Goal: Task Accomplishment & Management: Complete application form

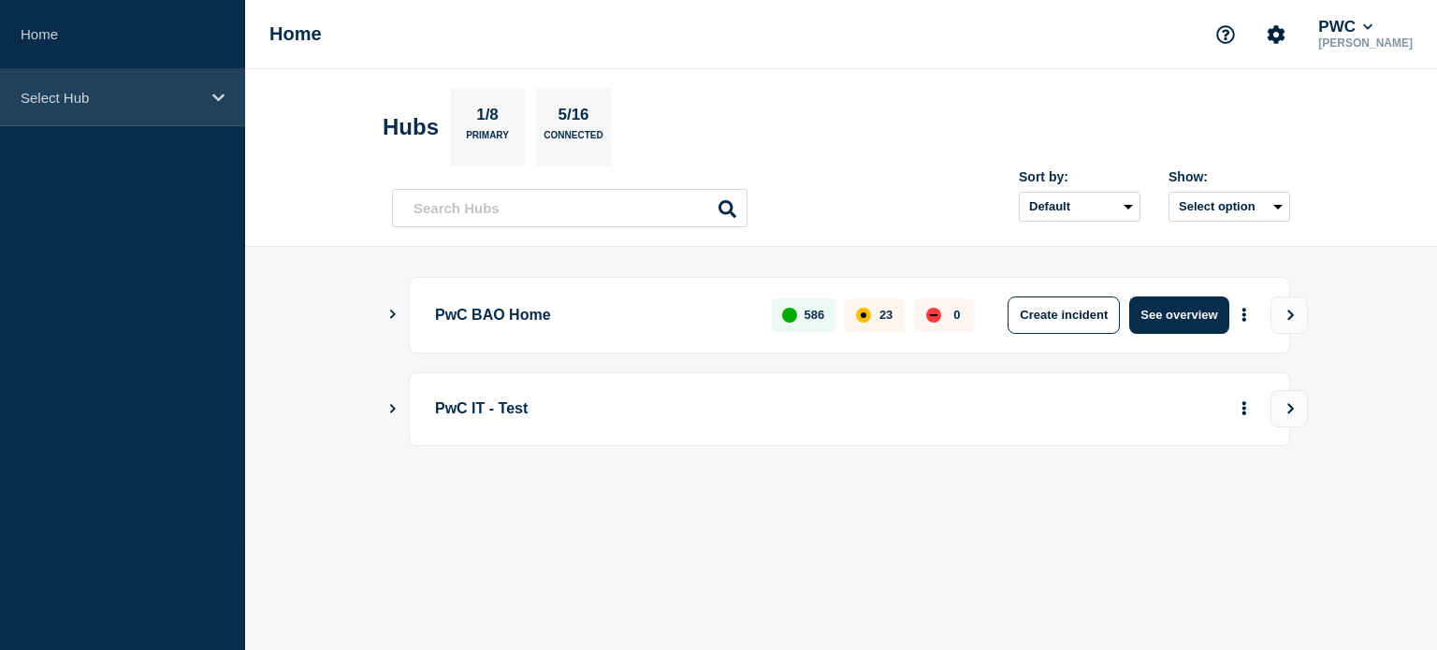
click at [217, 106] on div "Select Hub" at bounding box center [122, 97] width 245 height 57
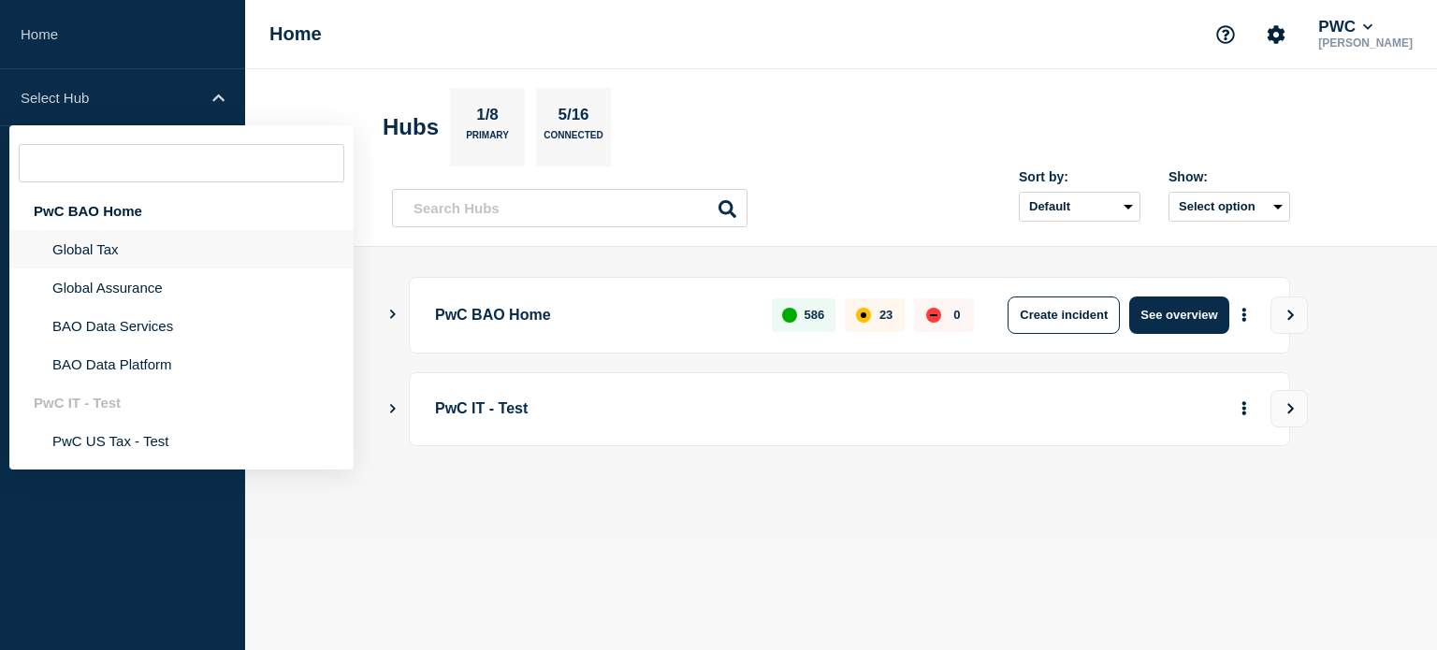
click at [167, 257] on li "Global Tax" at bounding box center [181, 249] width 344 height 38
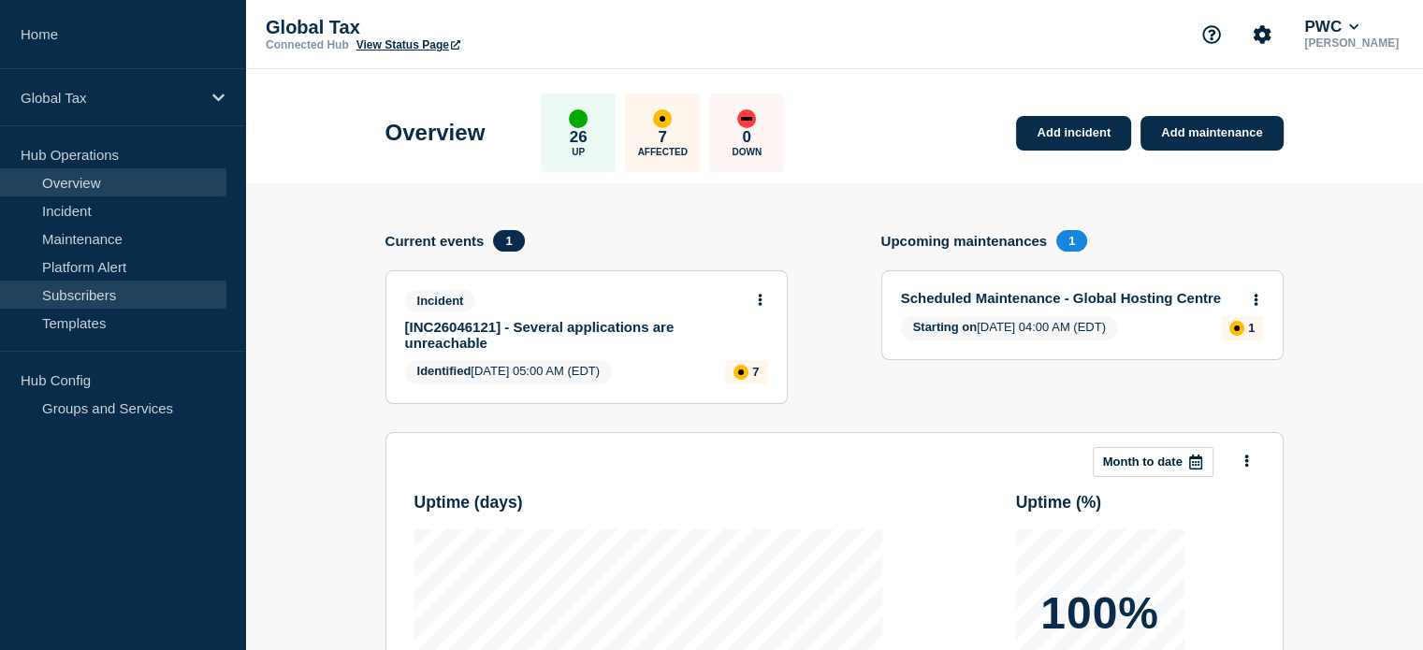
click at [98, 295] on link "Subscribers" at bounding box center [113, 295] width 226 height 28
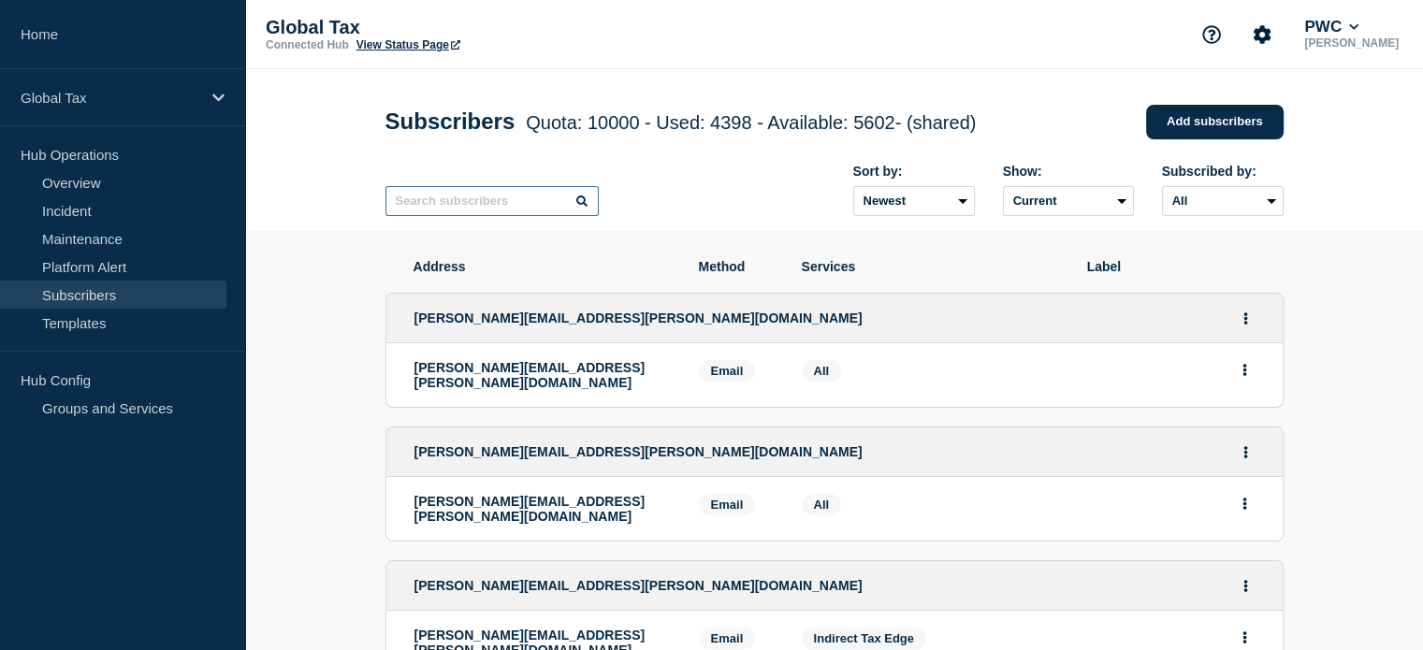
click at [490, 207] on input "text" at bounding box center [492, 201] width 213 height 30
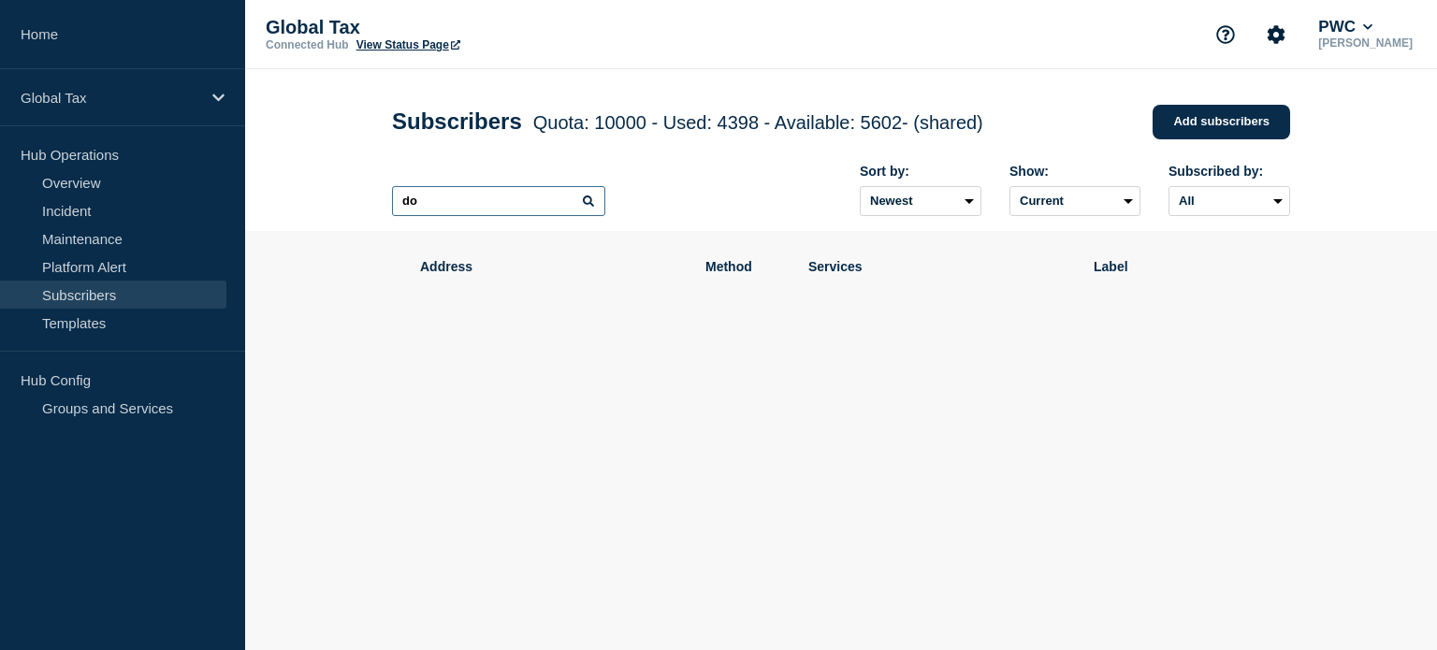
type input "d"
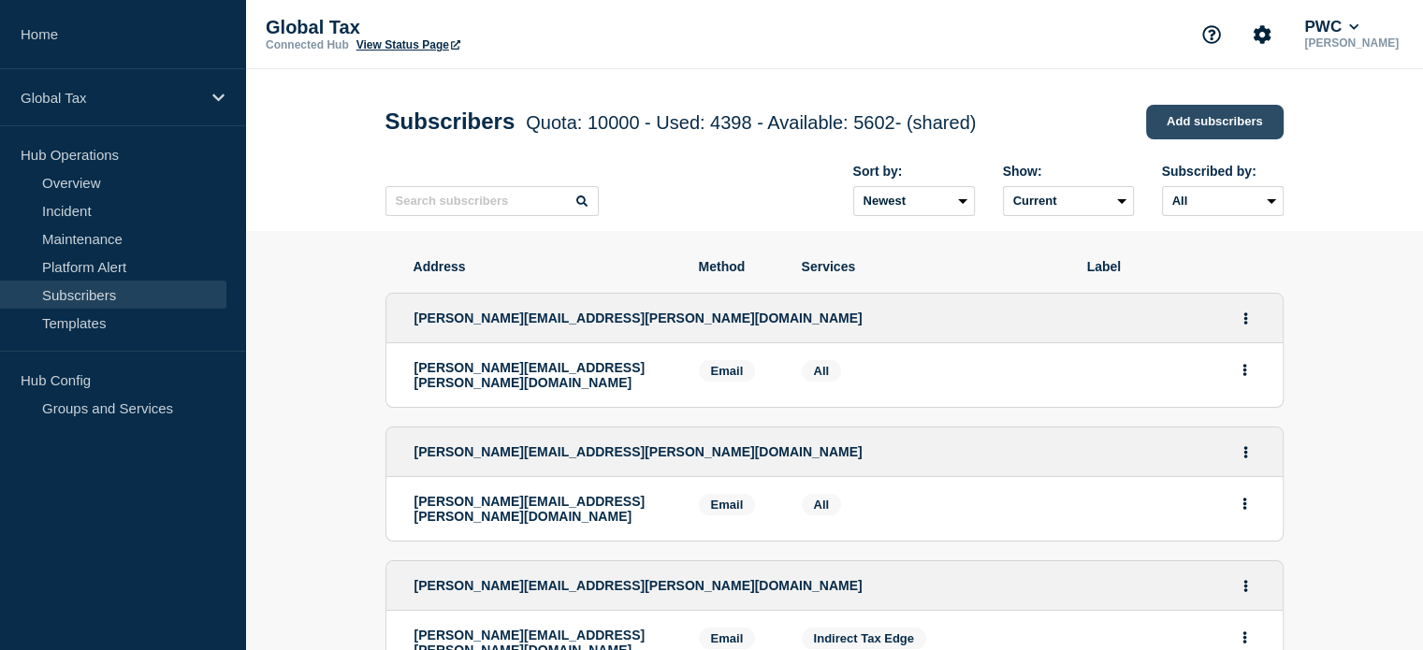
click at [1230, 123] on link "Add subscribers" at bounding box center [1215, 122] width 138 height 35
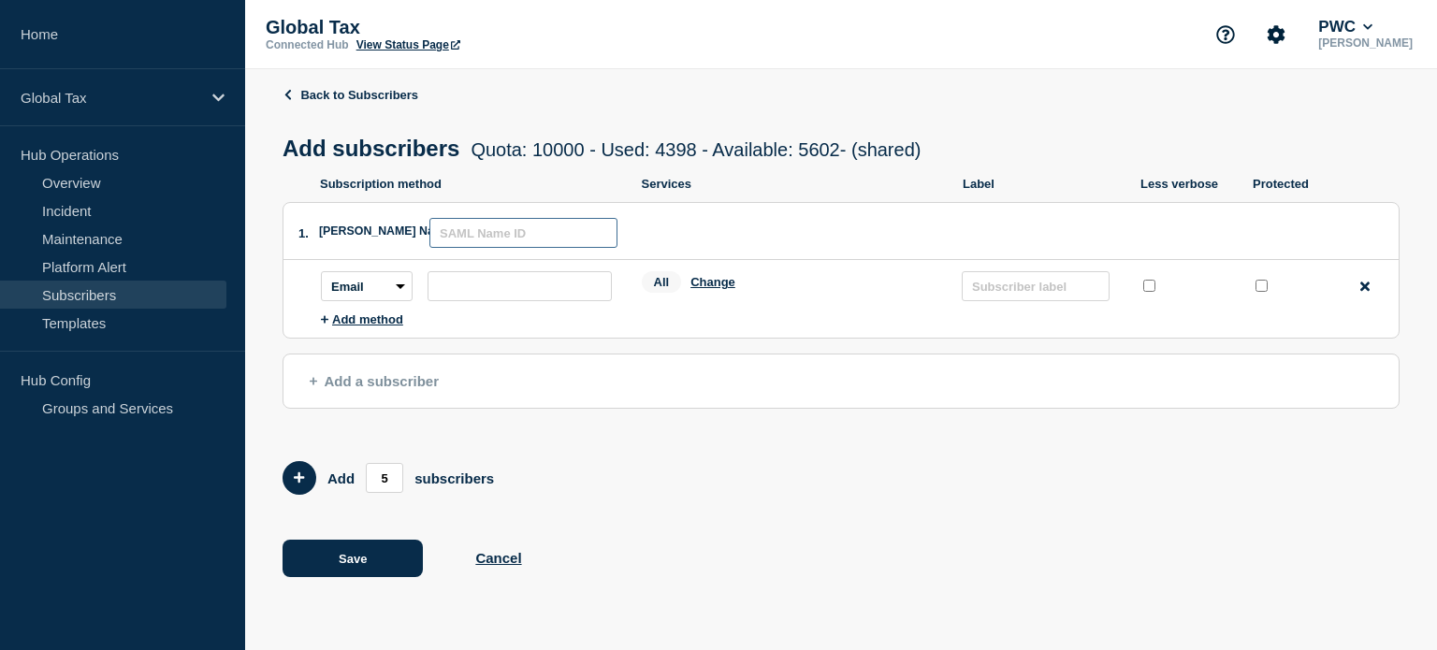
click at [517, 240] on input "text" at bounding box center [523, 233] width 188 height 30
drag, startPoint x: 507, startPoint y: 241, endPoint x: 386, endPoint y: 240, distance: 120.7
click at [386, 240] on div "SAML Name ID: don.petry" at bounding box center [474, 231] width 310 height 56
paste input "@pwc.com"
type input "[EMAIL_ADDRESS][PERSON_NAME][DOMAIN_NAME]"
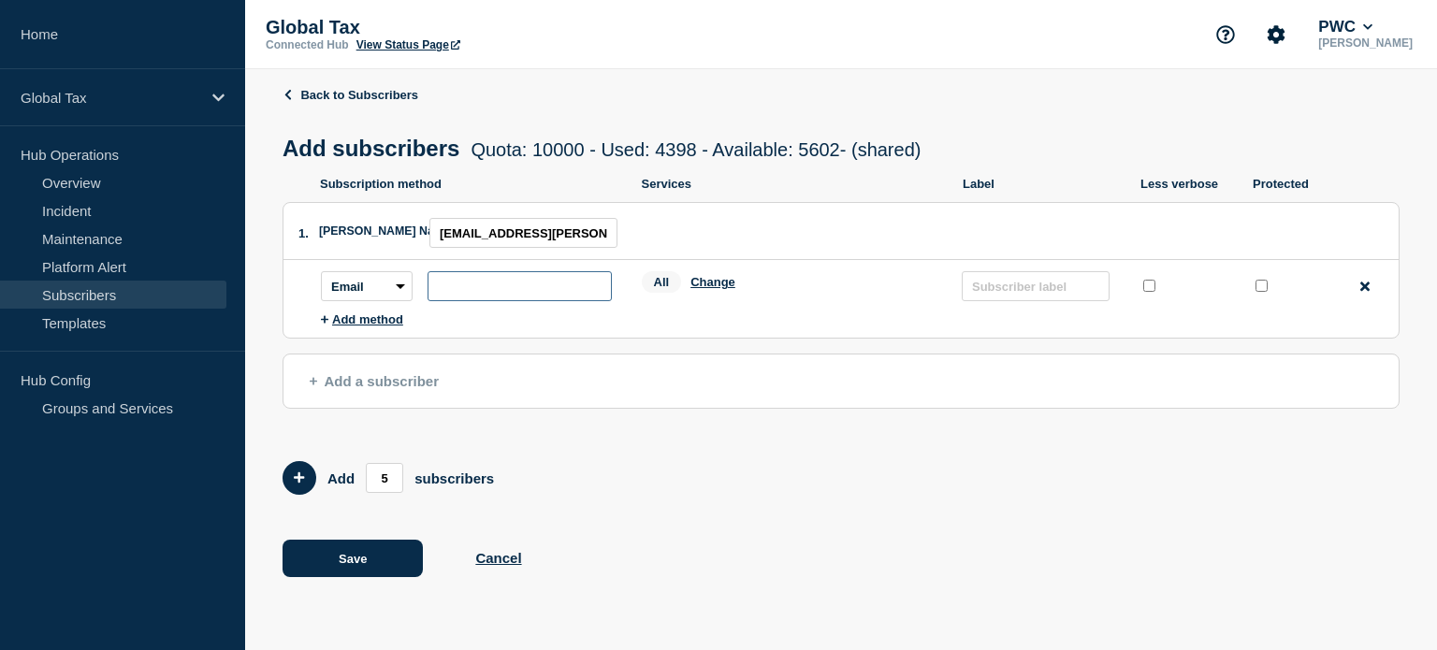
click at [525, 284] on input "subscription-address" at bounding box center [520, 286] width 184 height 30
paste input "[EMAIL_ADDRESS][PERSON_NAME][DOMAIN_NAME]"
type input "[EMAIL_ADDRESS][PERSON_NAME][DOMAIN_NAME]"
drag, startPoint x: 574, startPoint y: 233, endPoint x: 378, endPoint y: 239, distance: 195.6
click at [377, 237] on div "SAML Name ID: don.petry@pwc.com" at bounding box center [474, 231] width 310 height 56
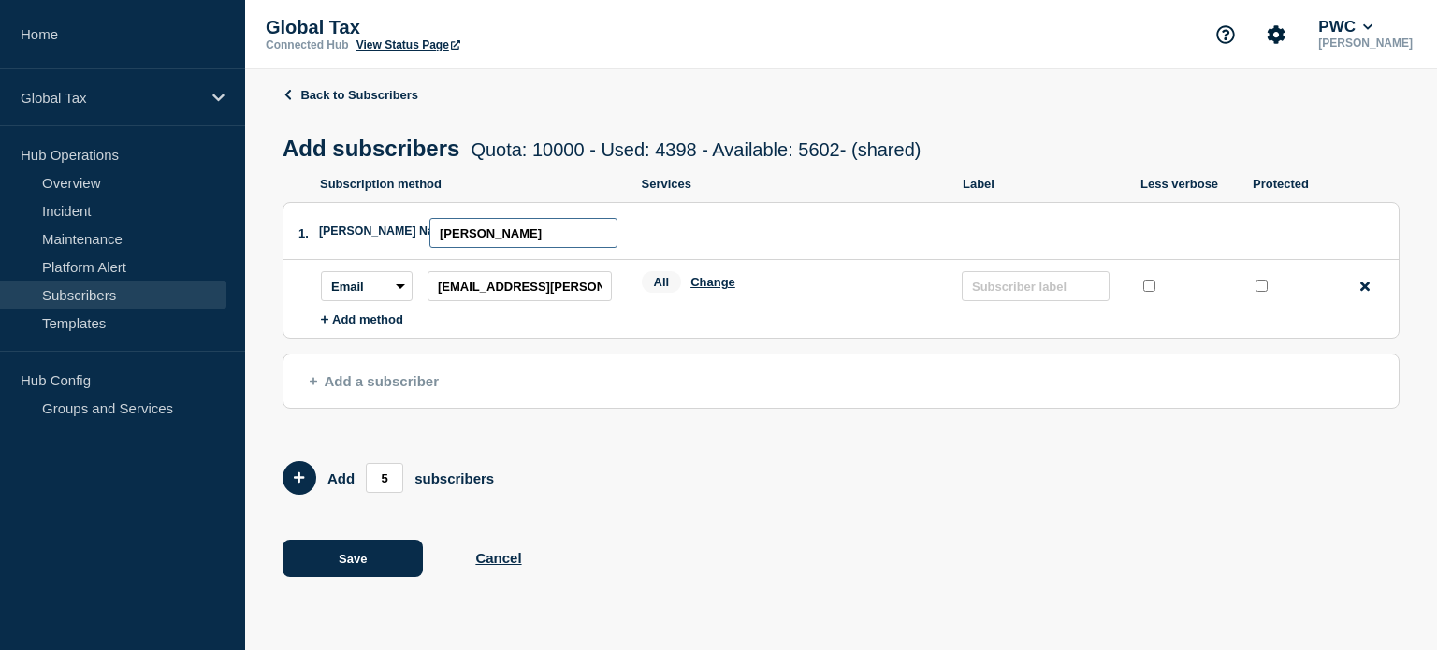
drag, startPoint x: 533, startPoint y: 232, endPoint x: 355, endPoint y: 241, distance: 179.0
click at [355, 241] on div "SAML Name ID: don petry" at bounding box center [474, 231] width 310 height 56
type input "Don Petry"
click at [708, 284] on button "Change" at bounding box center [713, 282] width 45 height 14
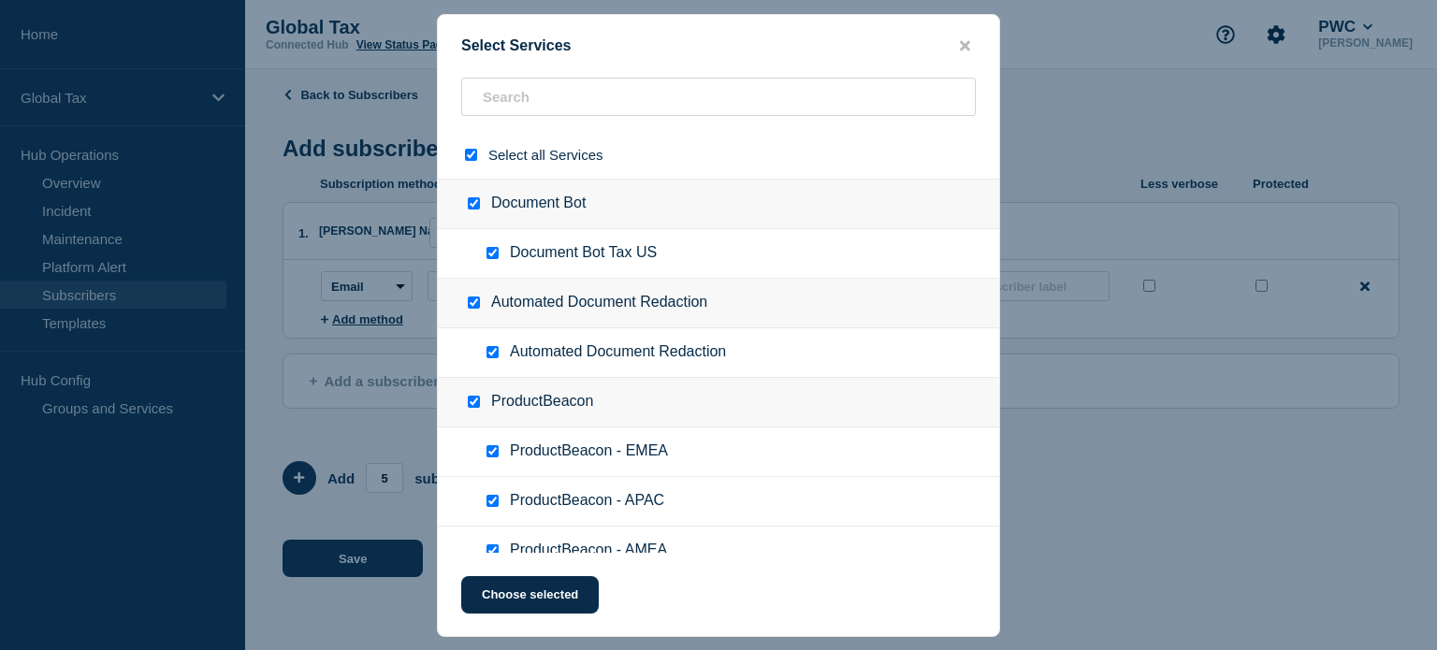
click at [471, 401] on input "ProductBeacon checkbox" at bounding box center [474, 402] width 12 height 12
checkbox input "false"
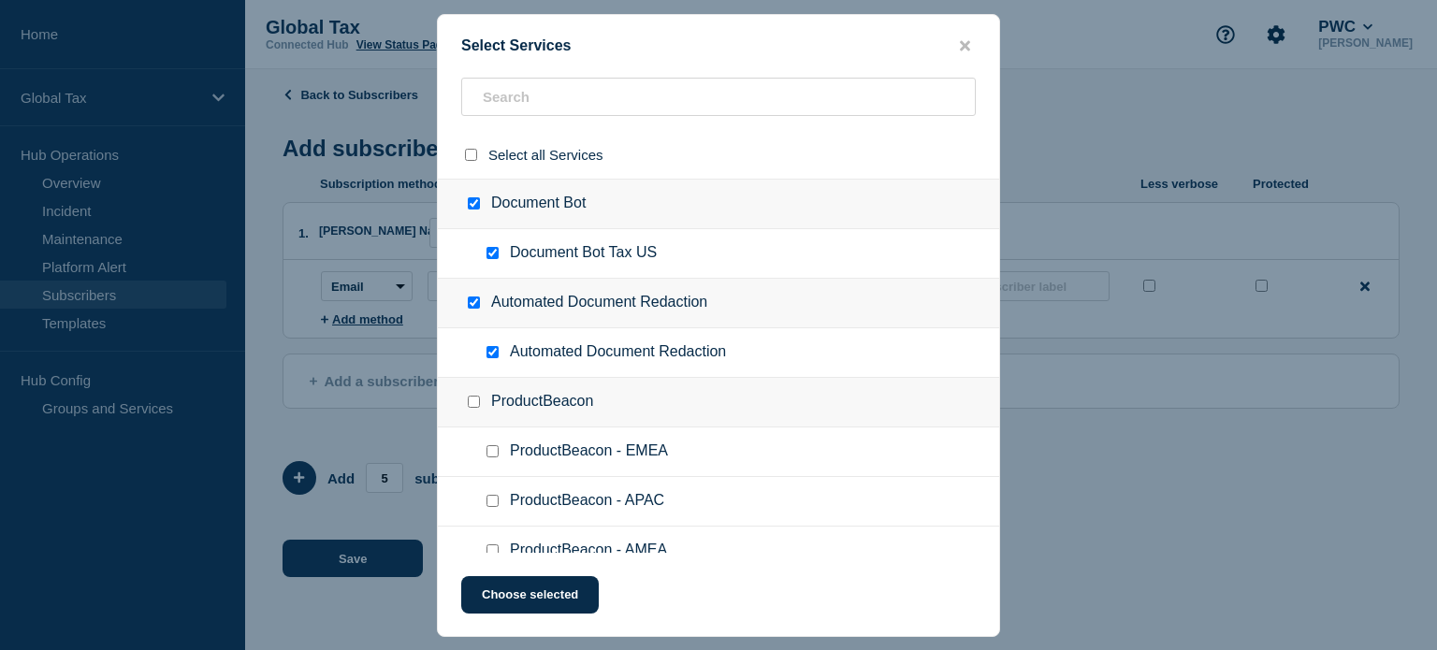
checkbox input "false"
click at [472, 304] on input "Automated Document Redaction checkbox" at bounding box center [474, 303] width 12 height 12
checkbox input "false"
click at [472, 202] on input "Document Bot checkbox" at bounding box center [474, 203] width 12 height 12
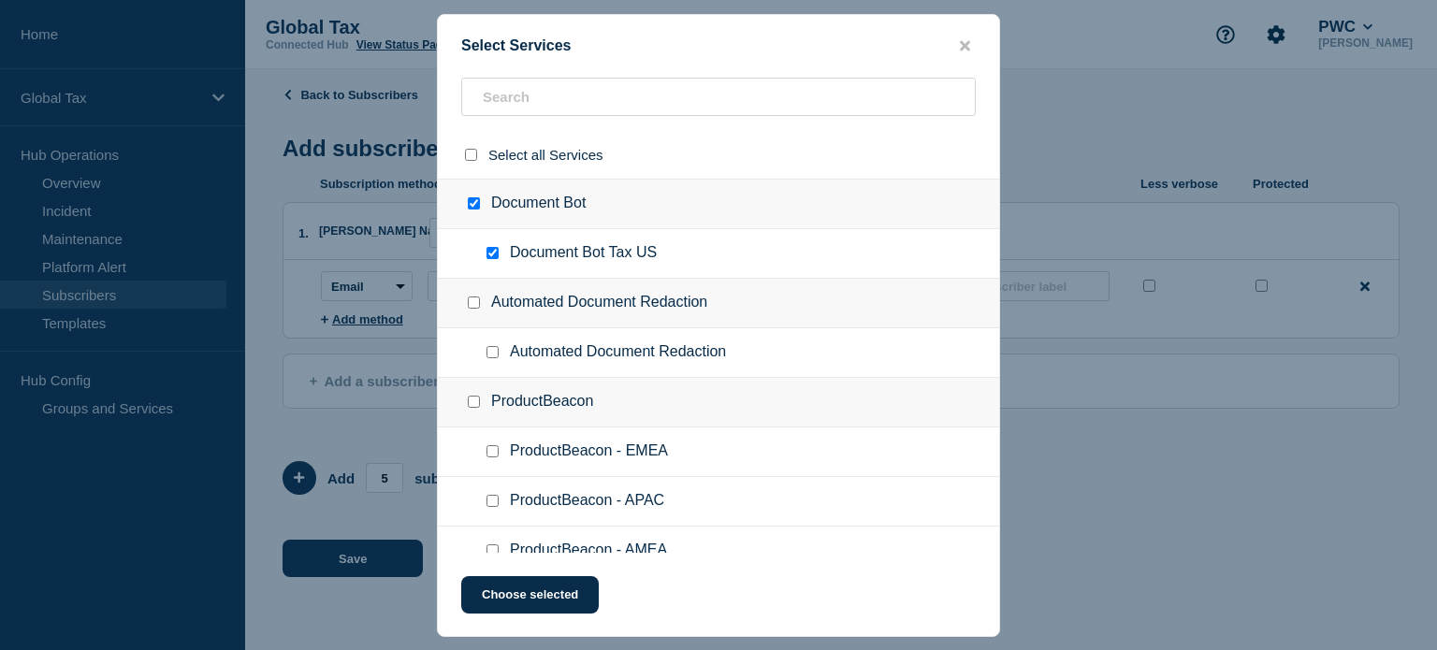
checkbox input "false"
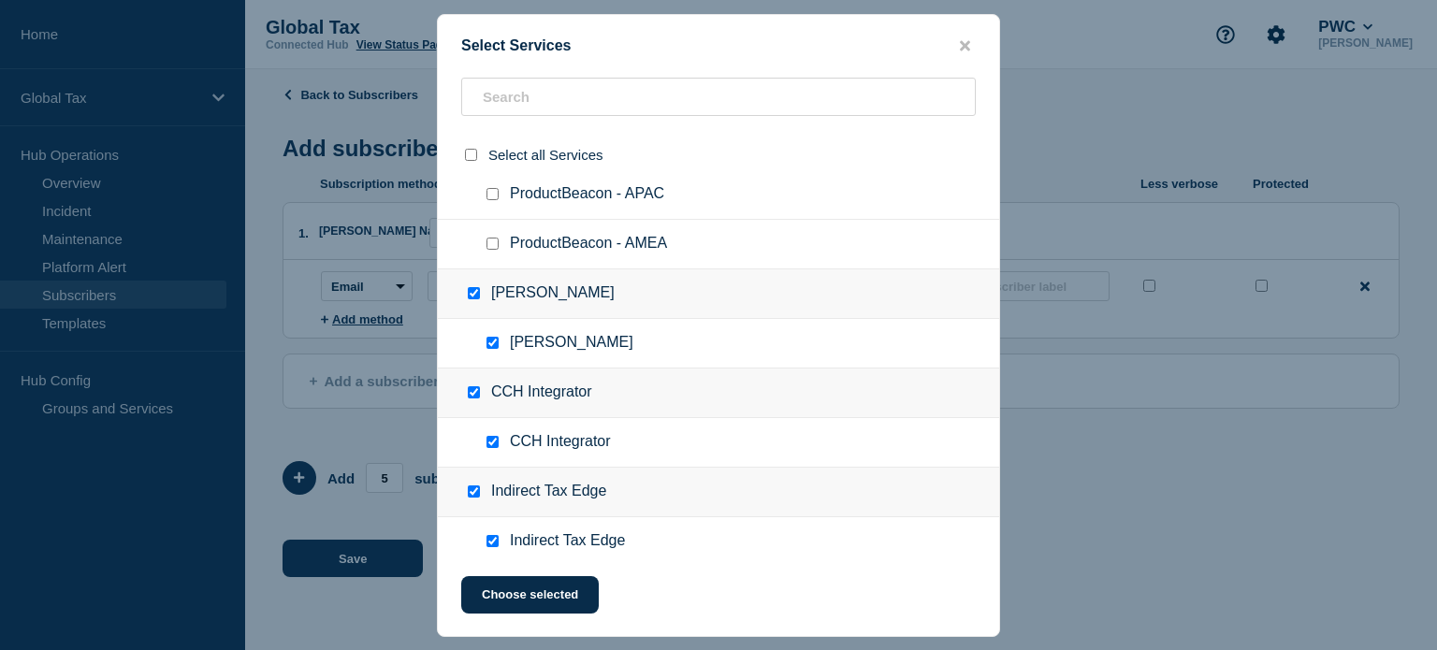
scroll to position [374, 0]
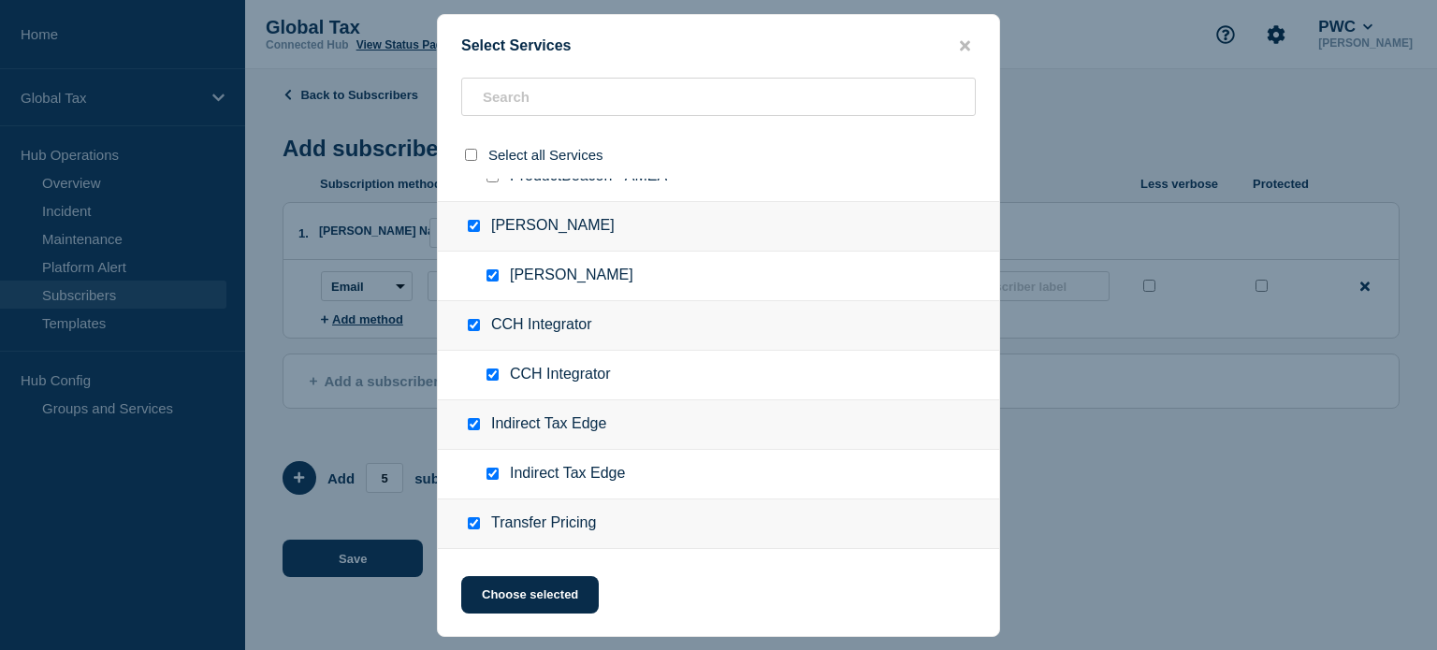
click at [473, 226] on input "Harvey.AI checkbox" at bounding box center [474, 226] width 12 height 12
checkbox input "false"
click at [471, 422] on input "Indirect Tax Edge checkbox" at bounding box center [474, 424] width 12 height 12
checkbox input "false"
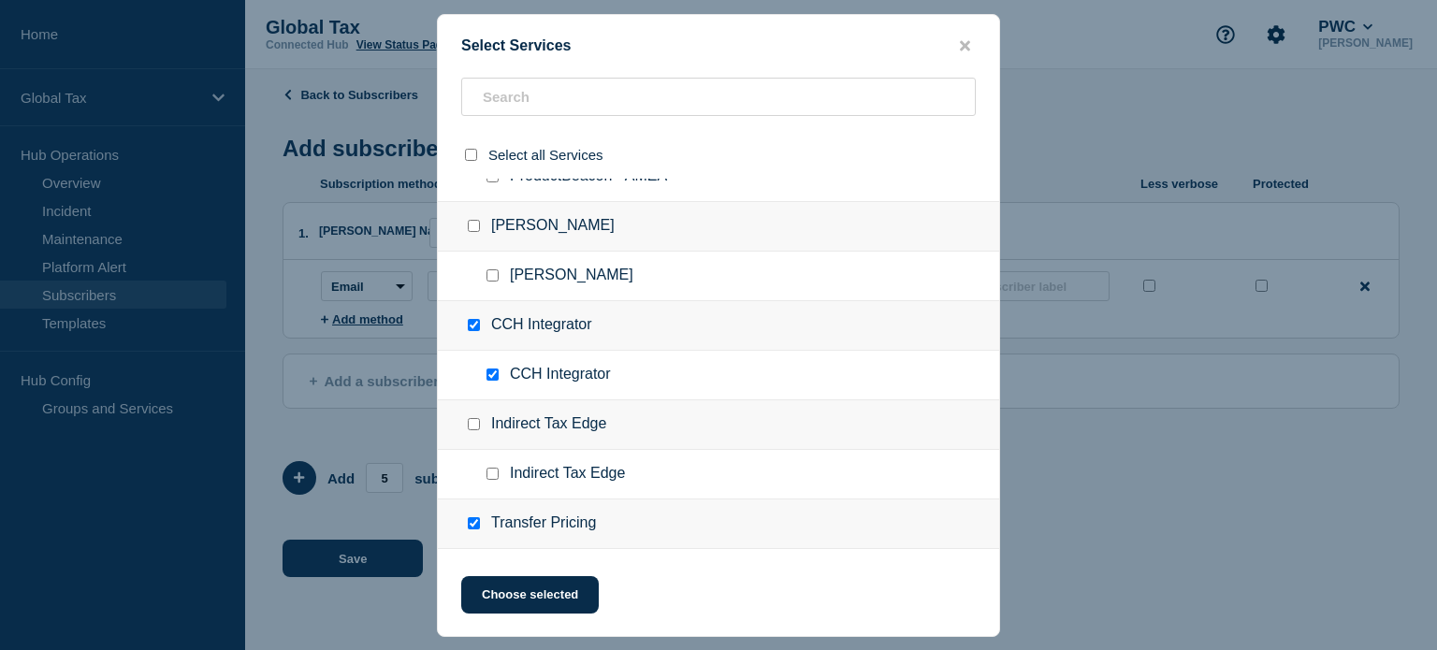
checkbox input "false"
click at [468, 326] on input "CCH Integrator checkbox" at bounding box center [474, 325] width 12 height 12
checkbox input "false"
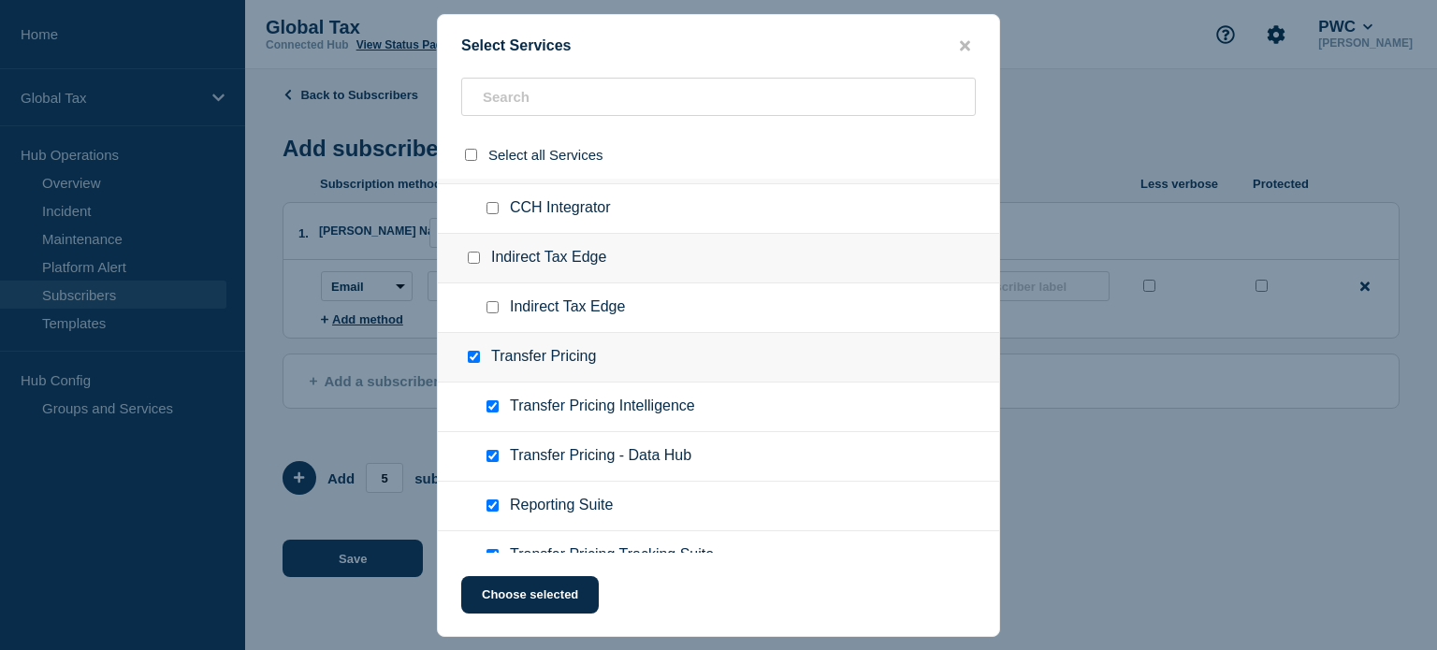
scroll to position [655, 0]
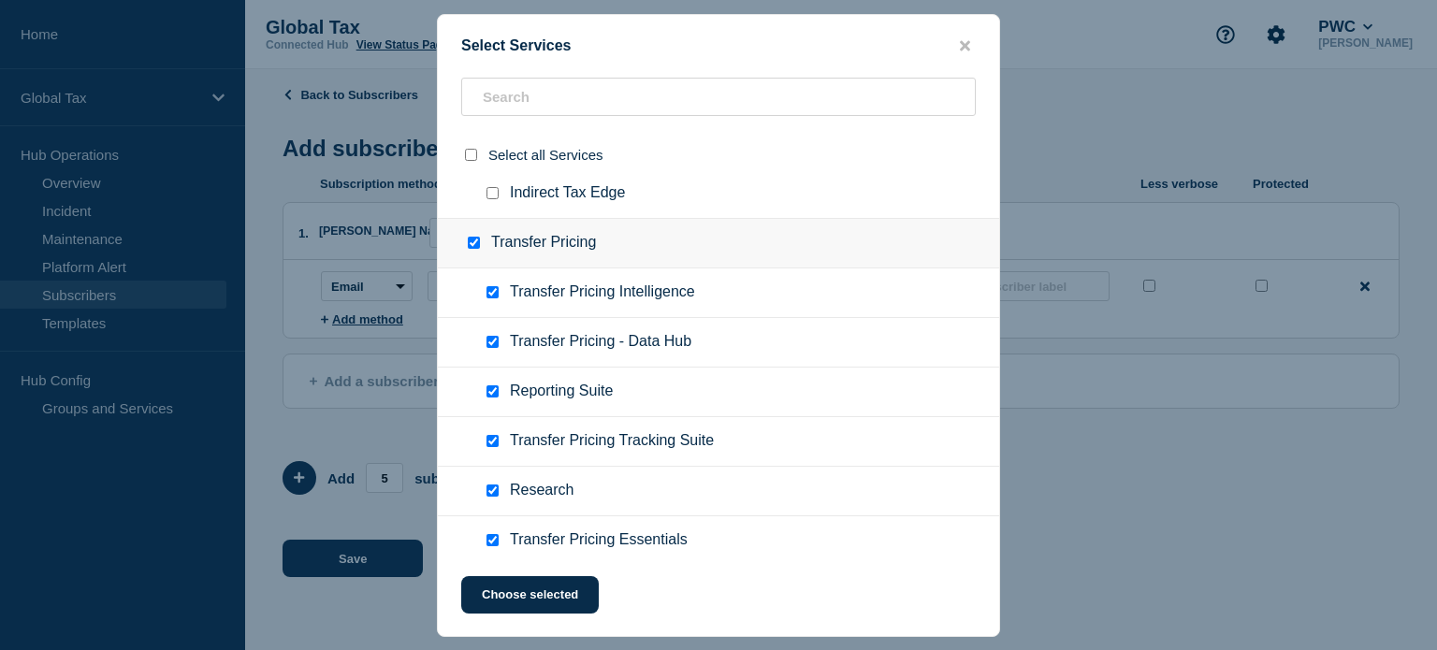
click at [473, 242] on input "Transfer Pricing checkbox" at bounding box center [474, 243] width 12 height 12
checkbox input "false"
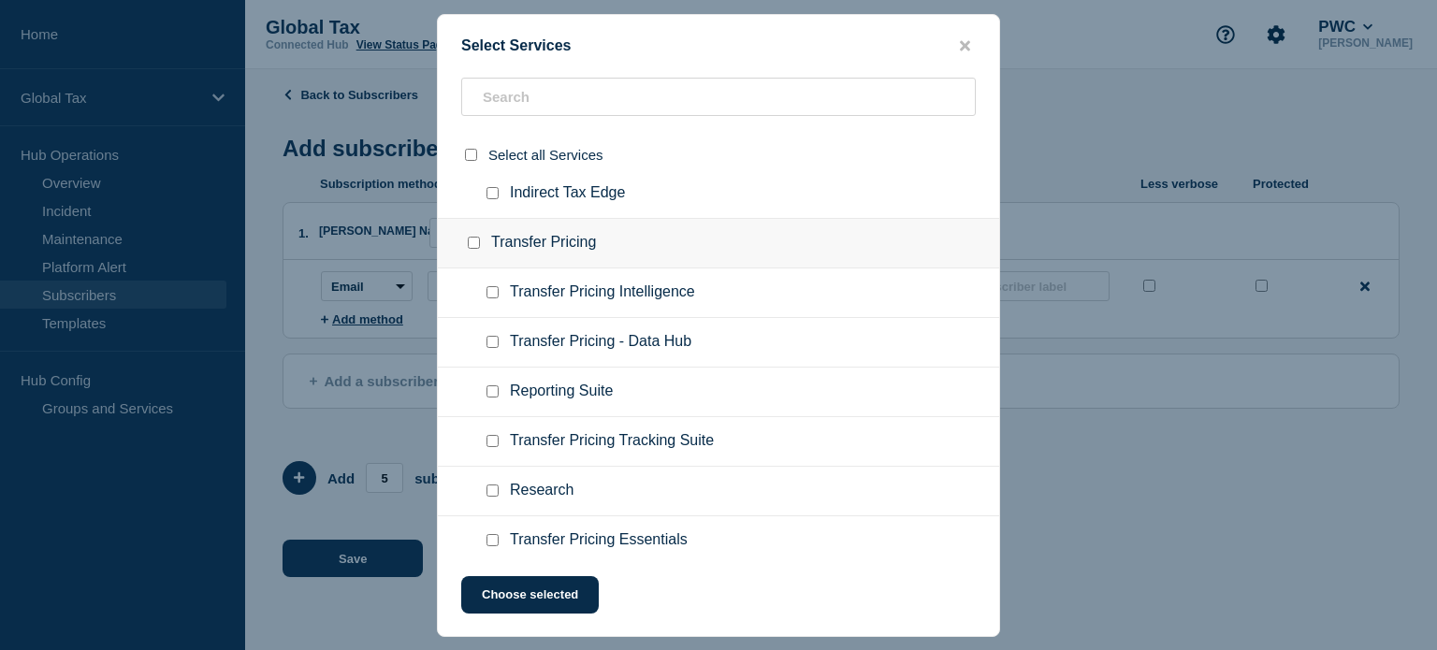
checkbox input "false"
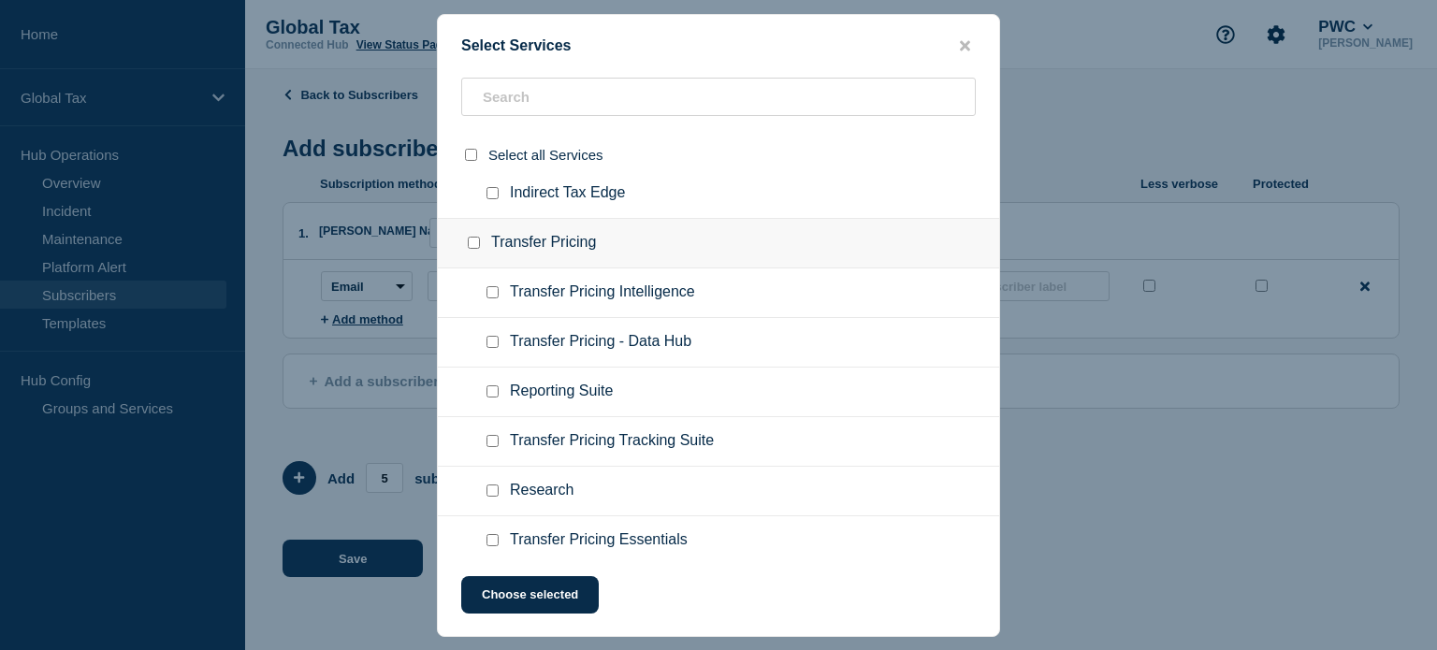
checkbox input "false"
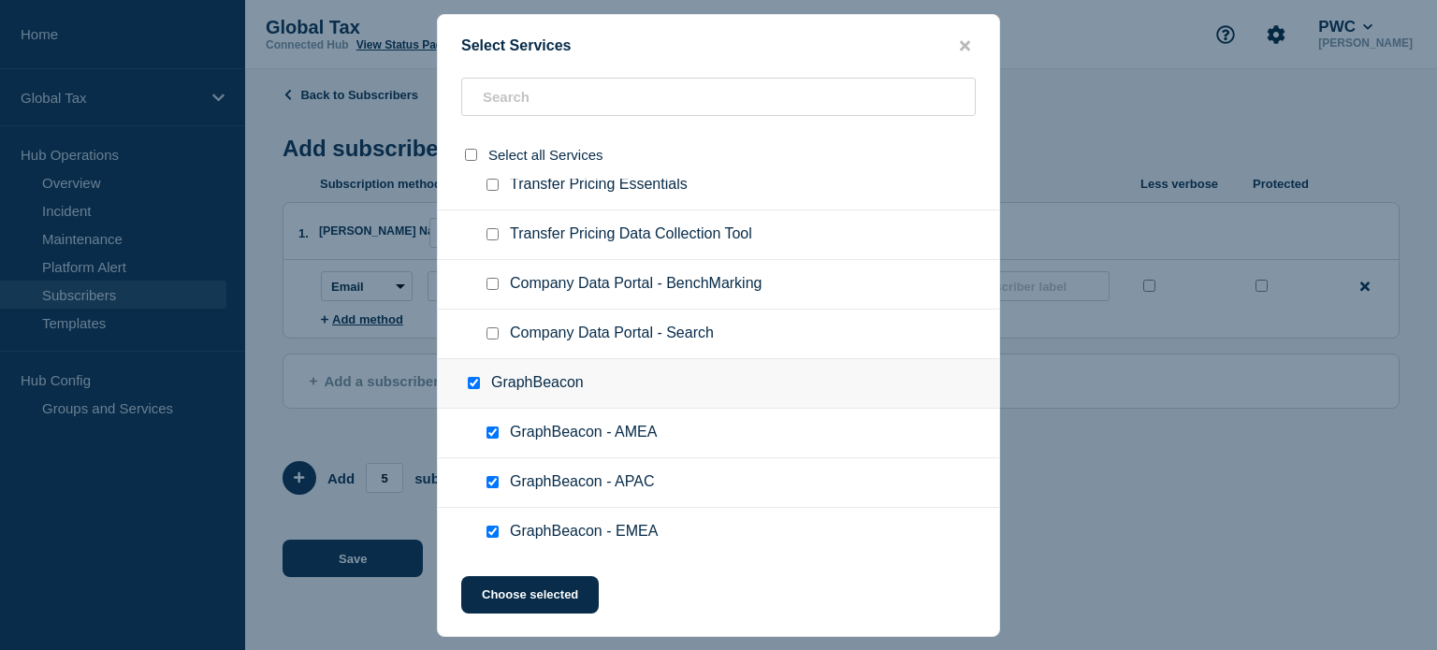
scroll to position [1029, 0]
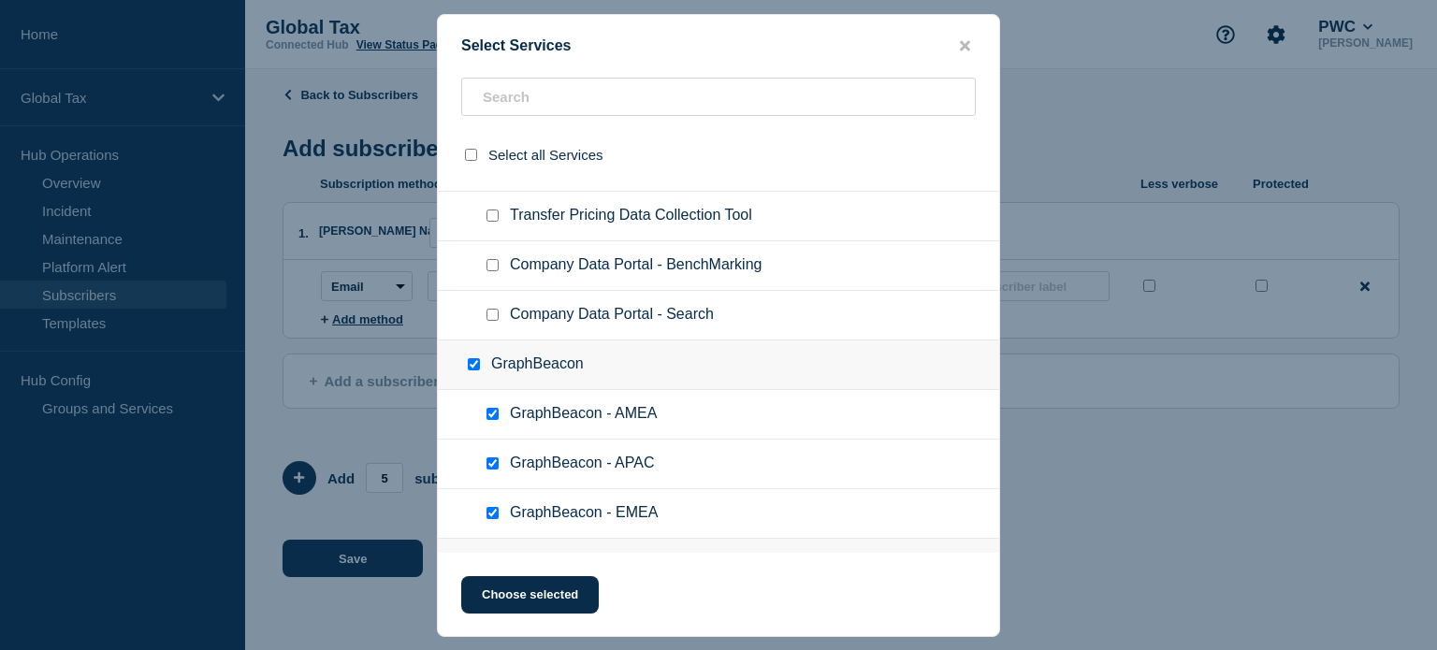
click at [470, 362] on input "GraphBeacon checkbox" at bounding box center [474, 364] width 12 height 12
checkbox input "false"
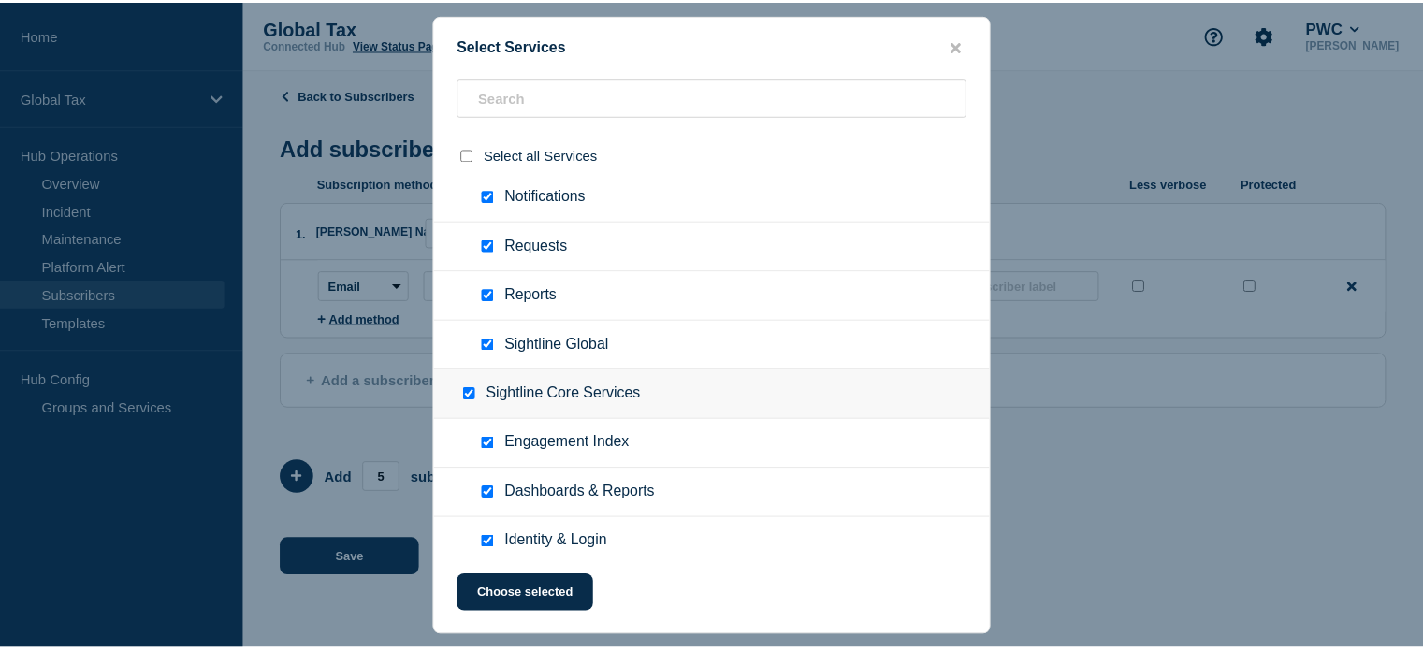
scroll to position [1800, 0]
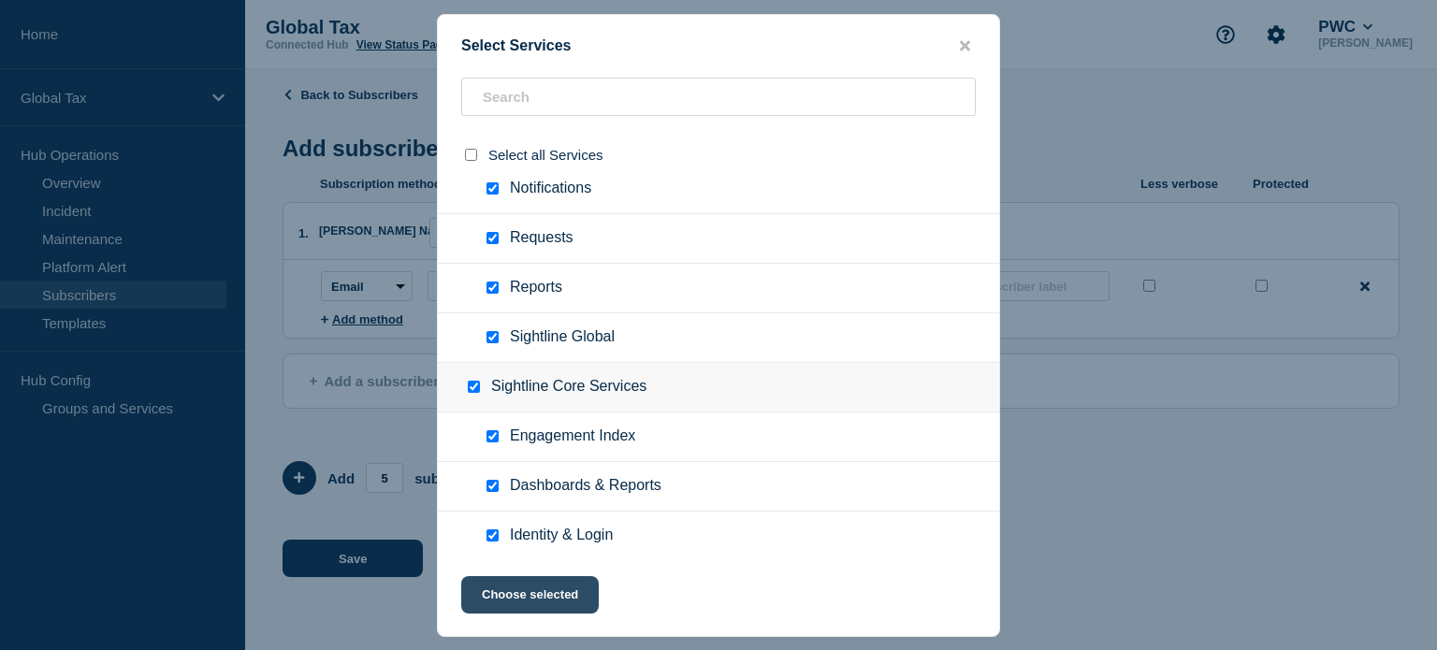
click at [565, 585] on button "Choose selected" at bounding box center [530, 594] width 138 height 37
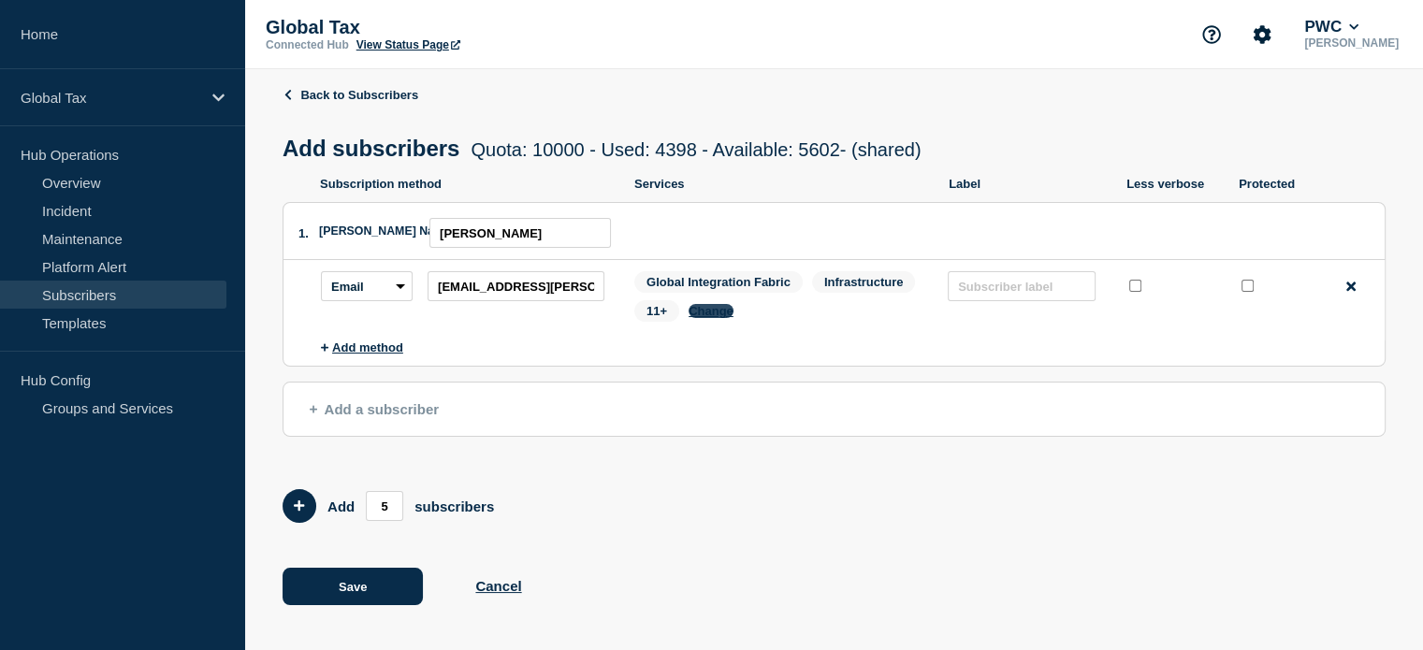
click at [722, 316] on button "Change" at bounding box center [711, 311] width 45 height 14
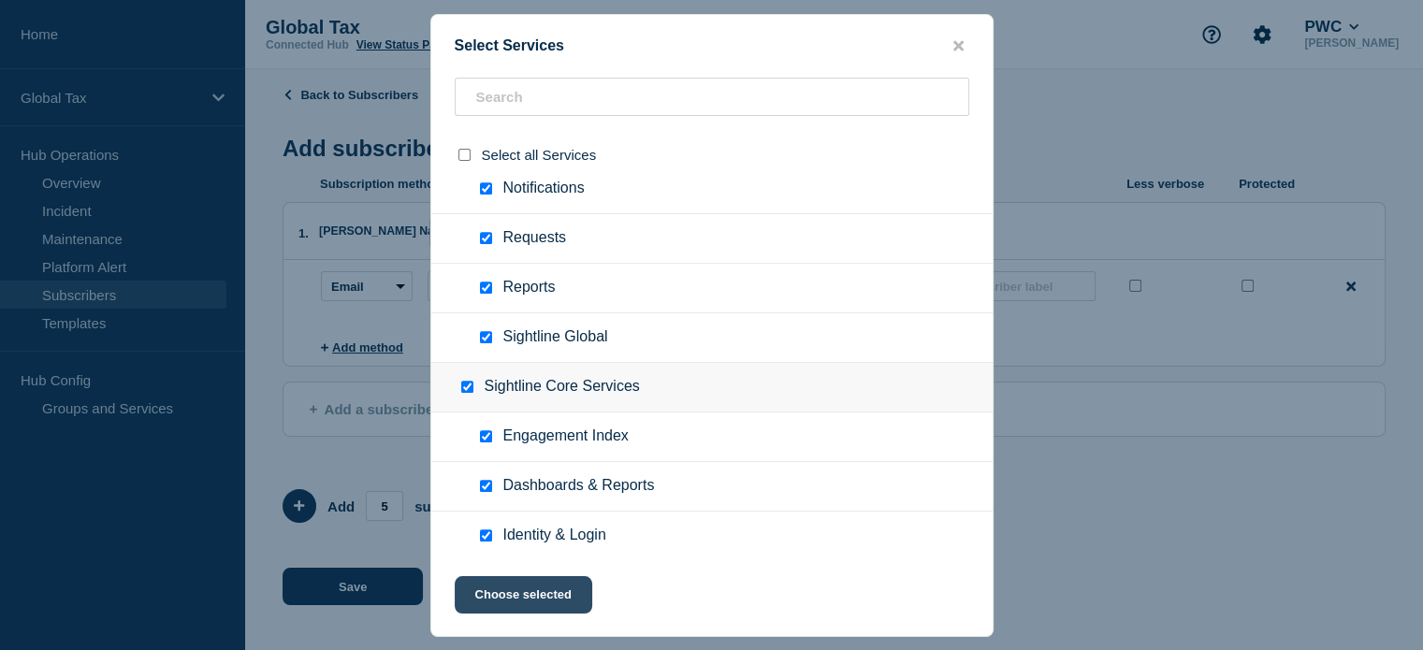
click at [578, 583] on button "Choose selected" at bounding box center [524, 594] width 138 height 37
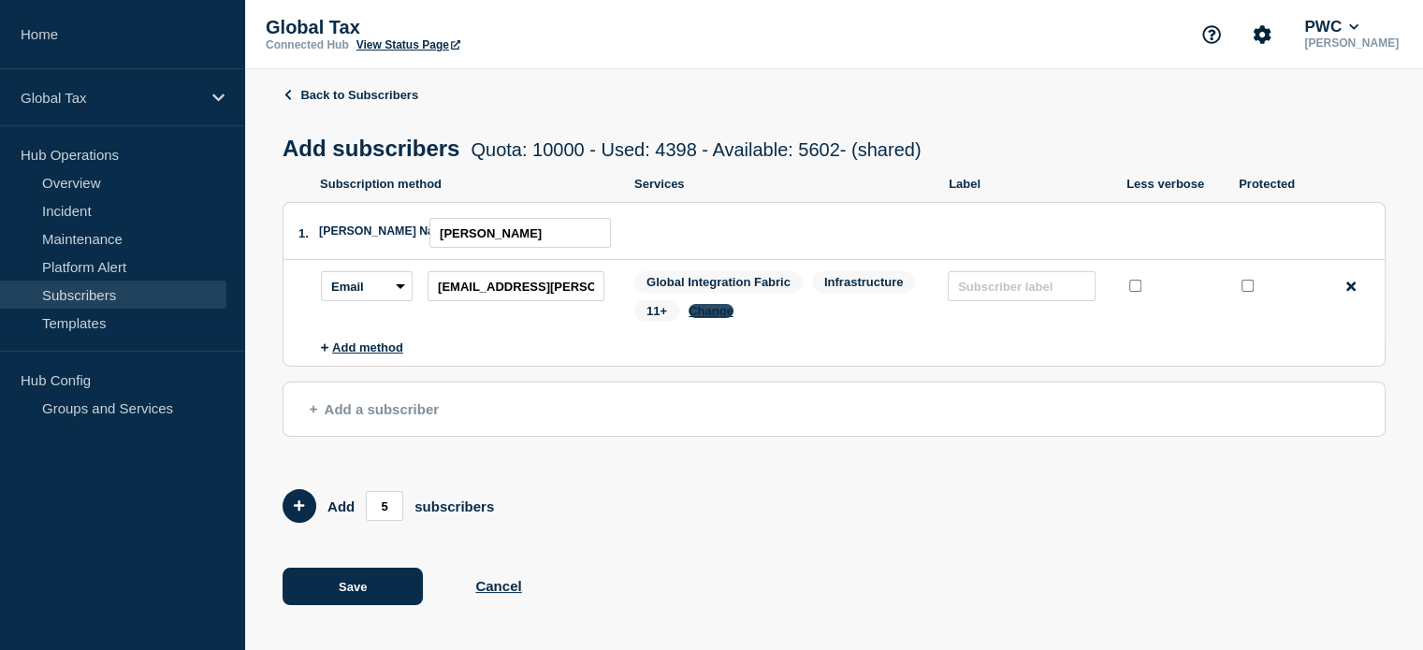
click at [715, 318] on button "Change" at bounding box center [711, 311] width 45 height 14
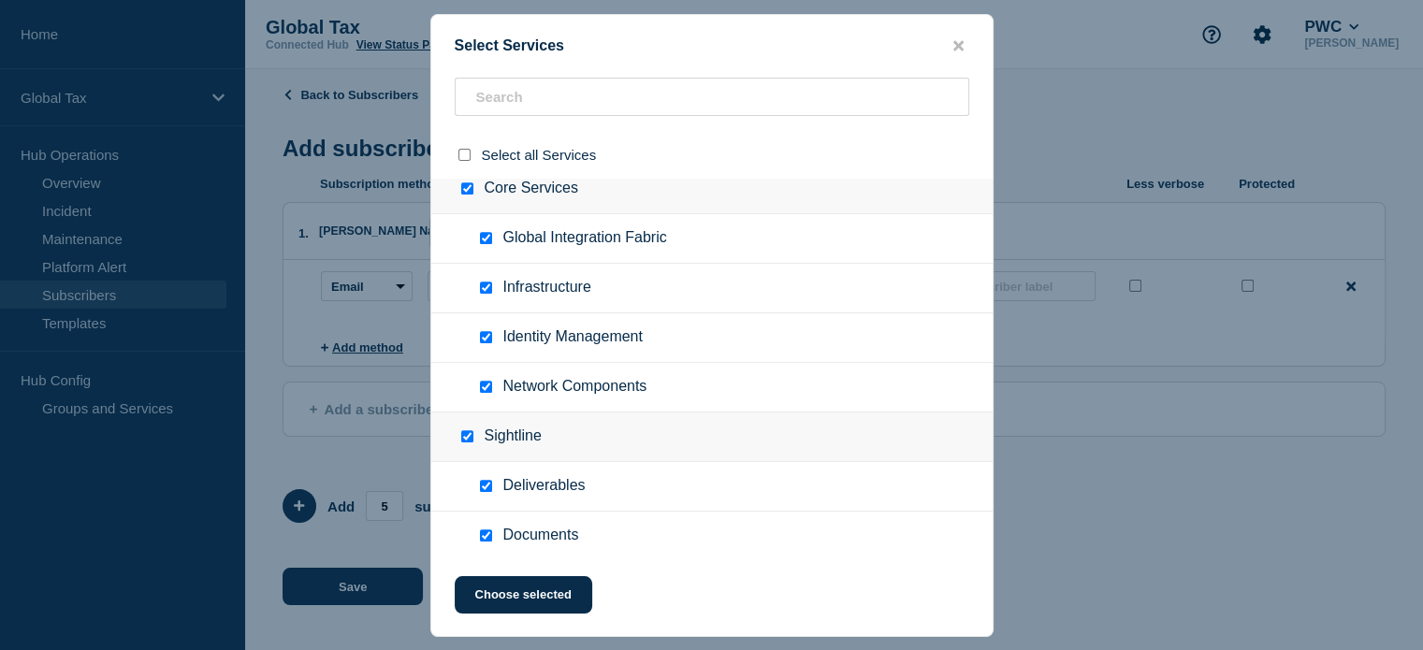
scroll to position [1310, 0]
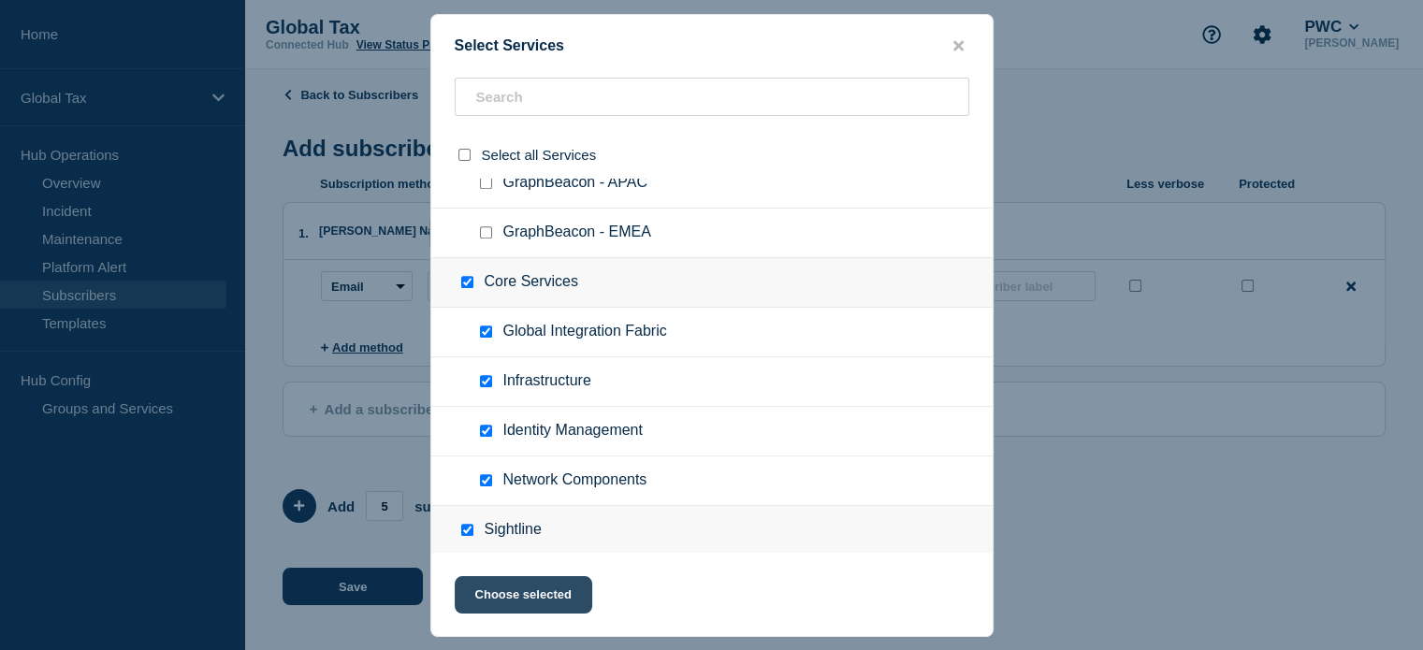
click at [532, 598] on button "Choose selected" at bounding box center [524, 594] width 138 height 37
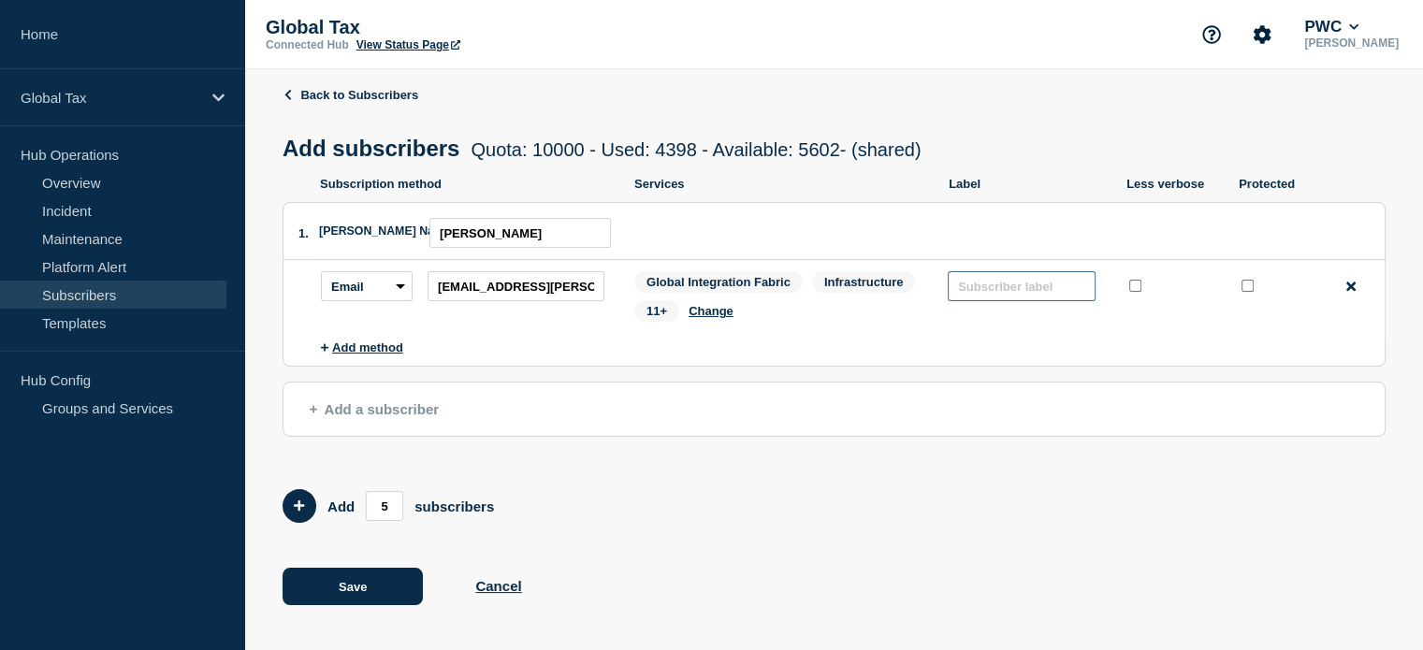
click at [975, 295] on input "text" at bounding box center [1022, 286] width 148 height 30
drag, startPoint x: 1040, startPoint y: 282, endPoint x: 895, endPoint y: 295, distance: 145.6
click at [895, 297] on div "Subscription method: Email SMS Webhook Slack Teams Address: don.petry@pwc.com S…" at bounding box center [853, 300] width 1064 height 58
type input "don.[PERSON_NAME]"
click at [340, 584] on button "Save" at bounding box center [353, 586] width 140 height 37
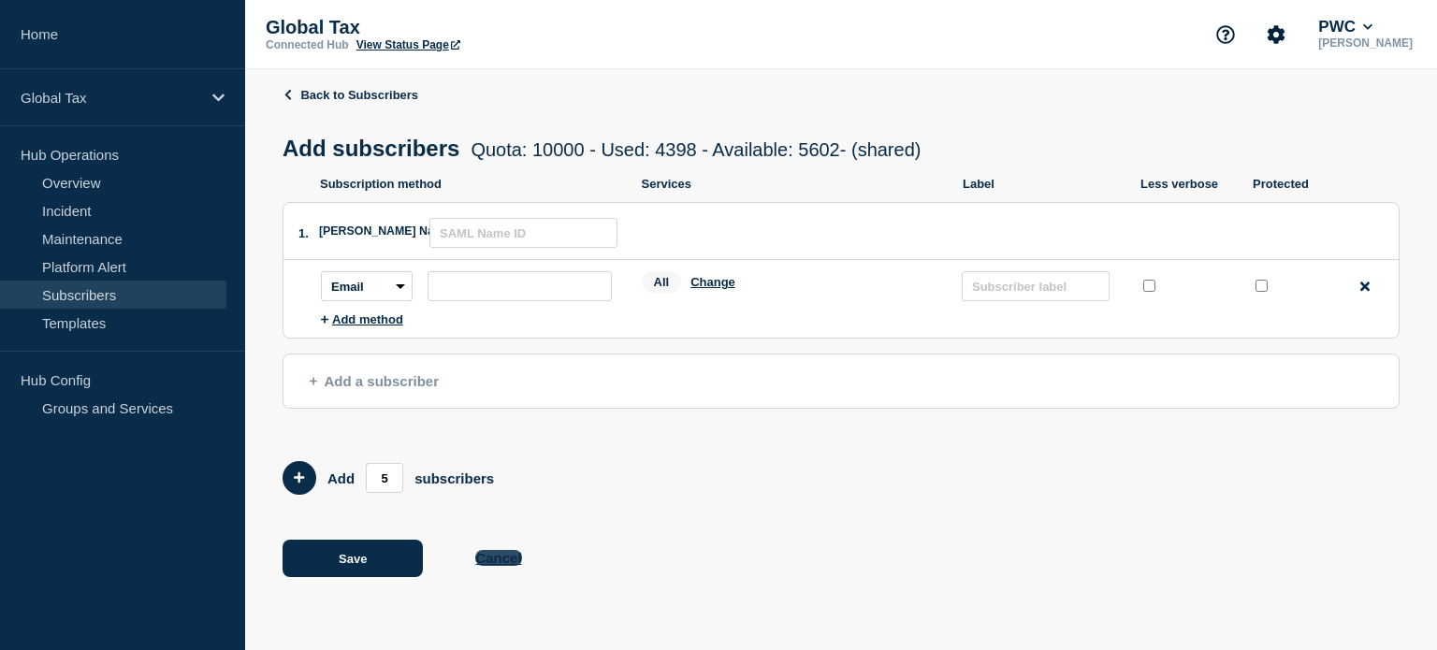
click at [493, 560] on button "Cancel" at bounding box center [498, 558] width 46 height 16
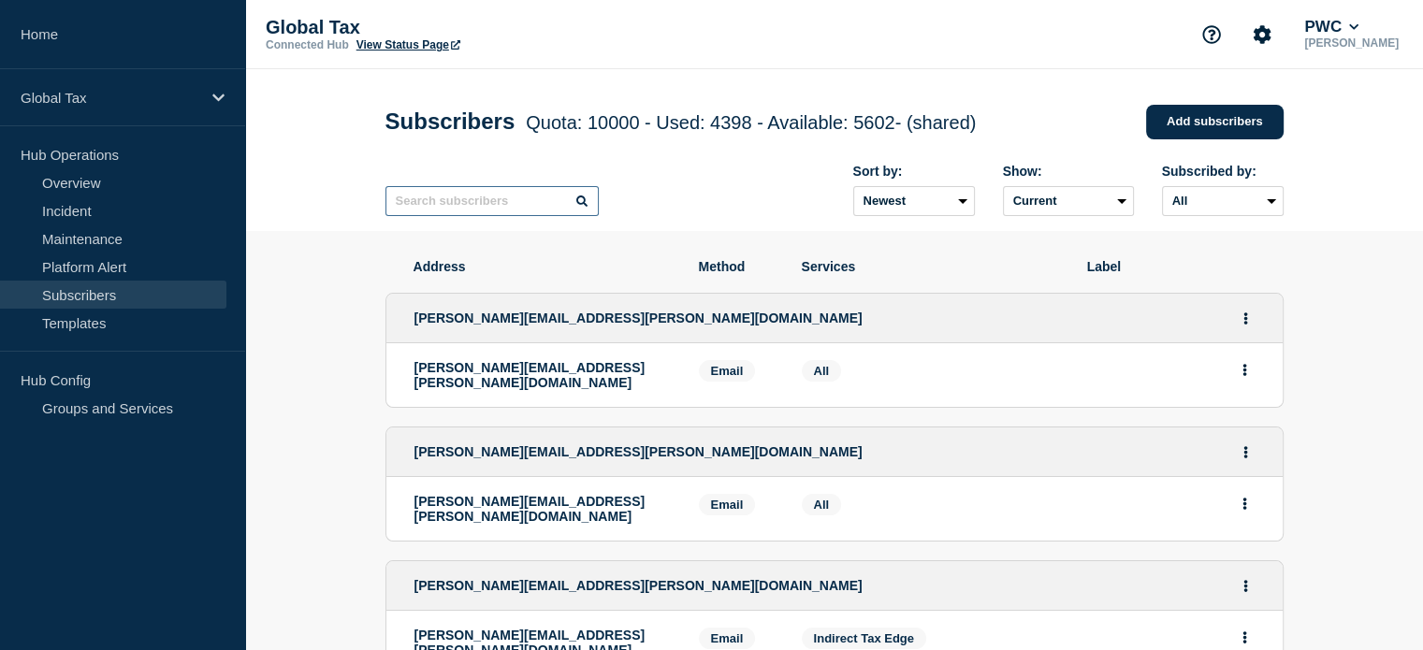
click at [469, 202] on input "text" at bounding box center [492, 201] width 213 height 30
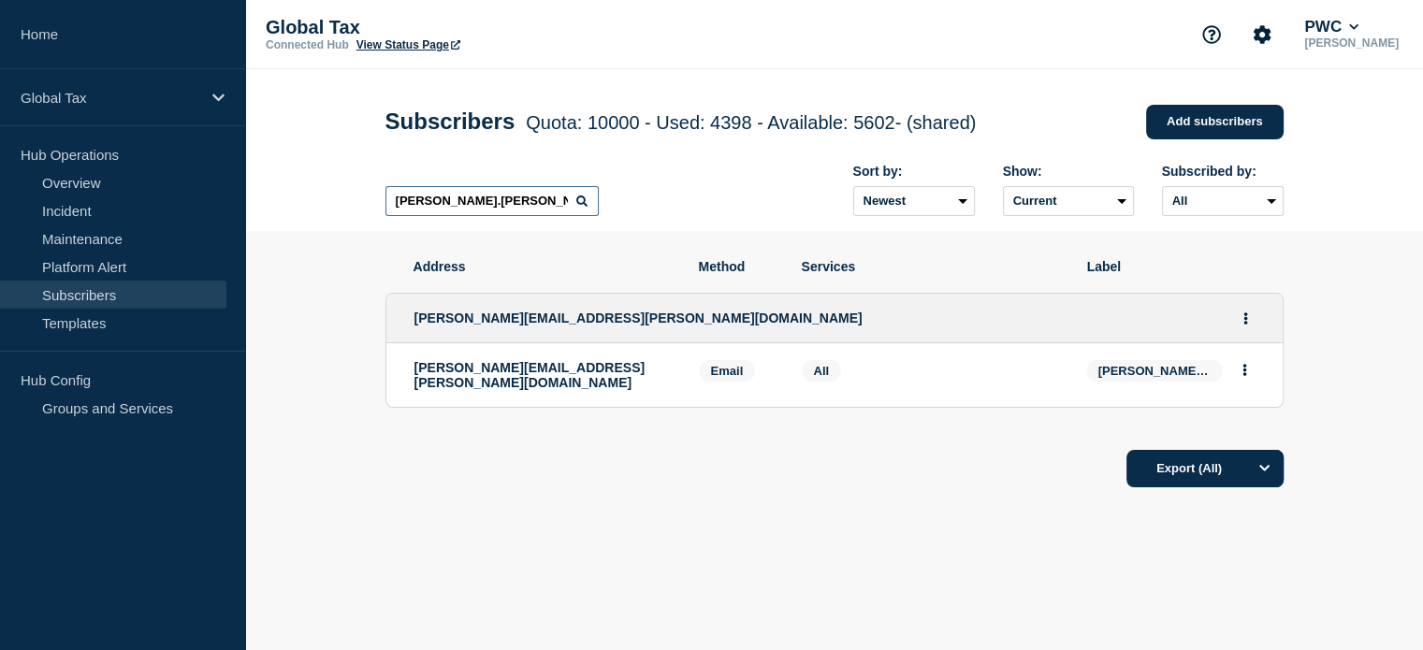
drag, startPoint x: 516, startPoint y: 201, endPoint x: 266, endPoint y: 206, distance: 249.9
click at [270, 206] on header "Subscribers Quota: 10000 - Used: 4398 - Available: 5602 - (shared) Quota Used A…" at bounding box center [834, 150] width 1178 height 162
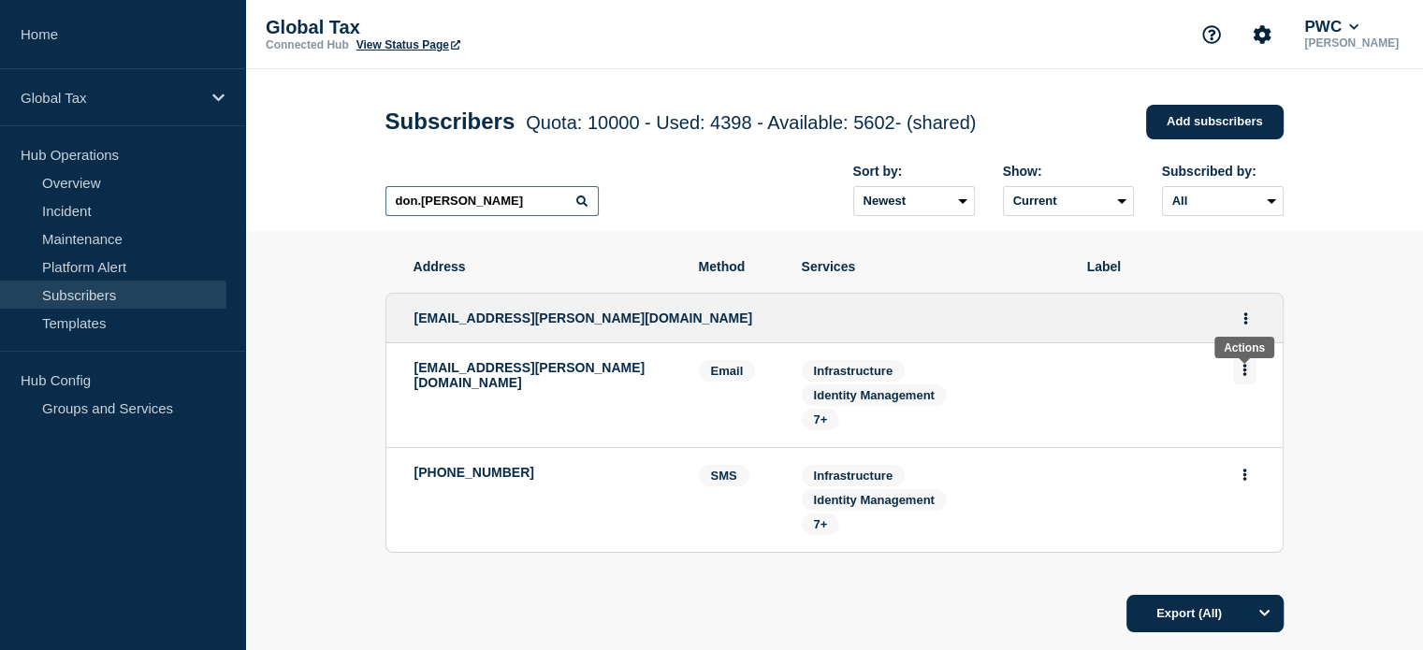
type input "don.[PERSON_NAME]"
click at [1246, 377] on button "Actions" at bounding box center [1244, 370] width 23 height 29
click at [1086, 391] on div at bounding box center [1170, 395] width 168 height 70
click at [686, 378] on li "[EMAIL_ADDRESS][PERSON_NAME][DOMAIN_NAME] Email Email: [EMAIL_ADDRESS][PERSON_N…" at bounding box center [834, 395] width 896 height 105
click at [825, 427] on span "7+" at bounding box center [821, 420] width 14 height 14
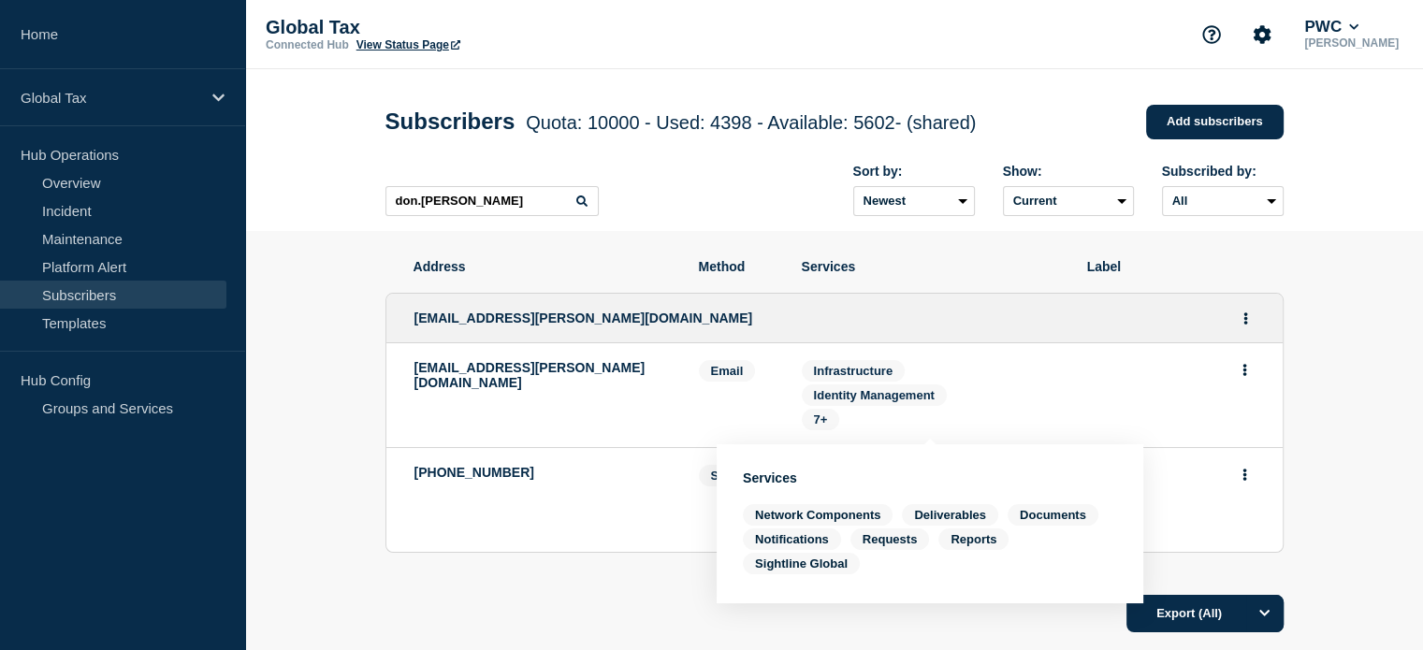
click at [1314, 284] on section "Address Method Services Label [EMAIL_ADDRESS][PERSON_NAME][DOMAIN_NAME] [DOMAIN…" at bounding box center [834, 503] width 1178 height 544
